Goal: Book appointment/travel/reservation

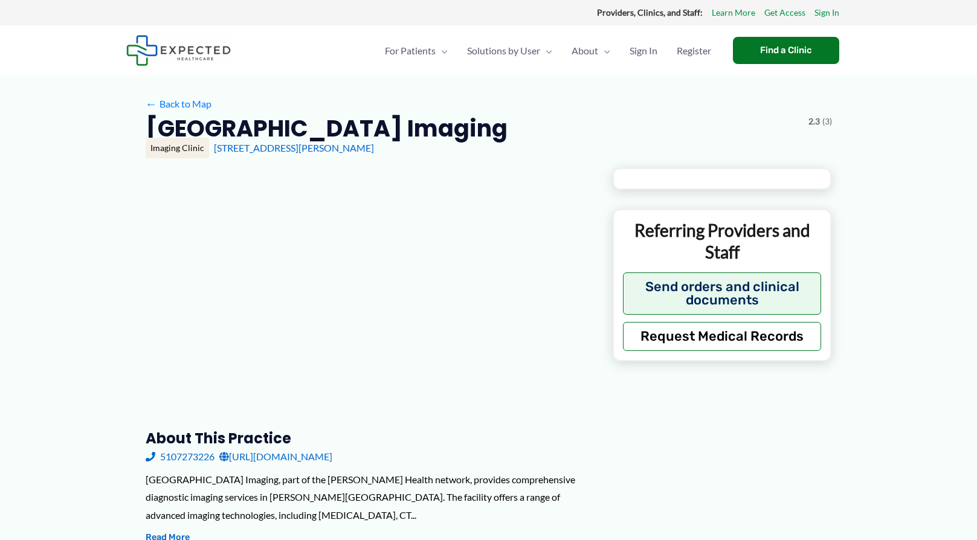
type input "**********"
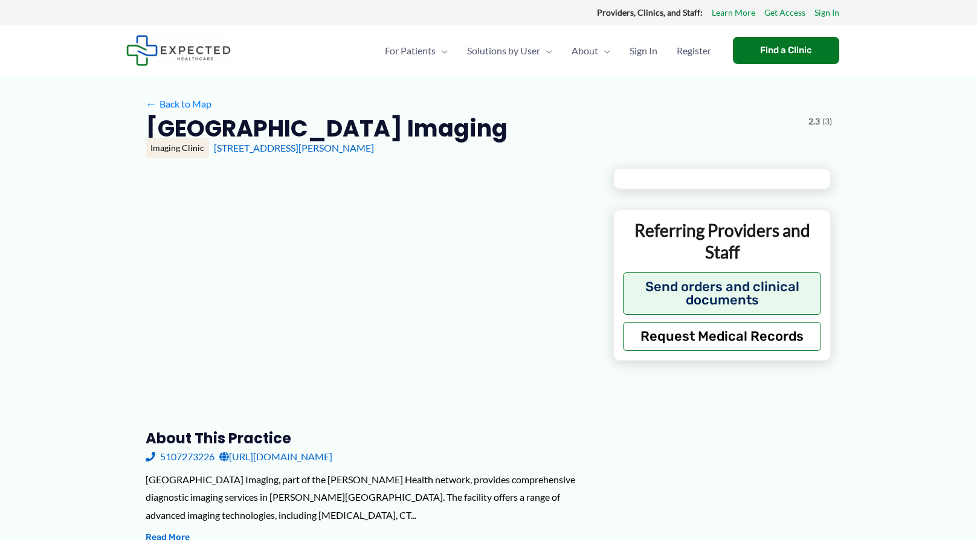
type input "**********"
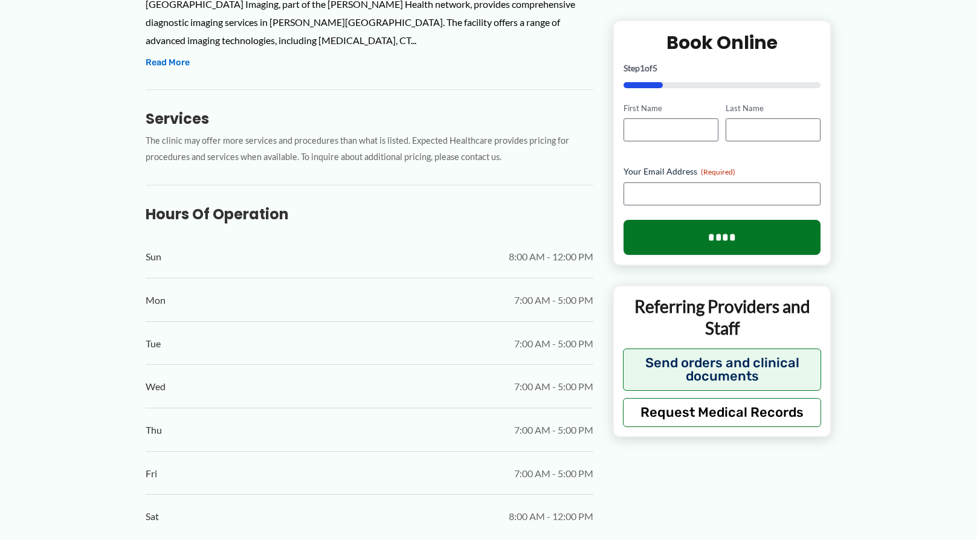
scroll to position [302, 0]
